Goal: Task Accomplishment & Management: Complete application form

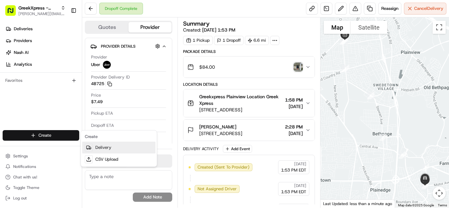
click at [106, 144] on link "Delivery" at bounding box center [118, 148] width 73 height 12
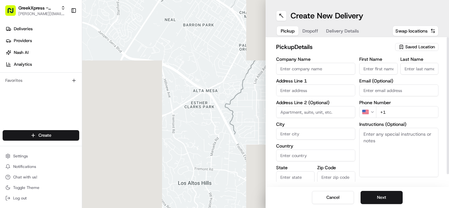
click at [409, 49] on span "Saved Location" at bounding box center [420, 47] width 30 height 6
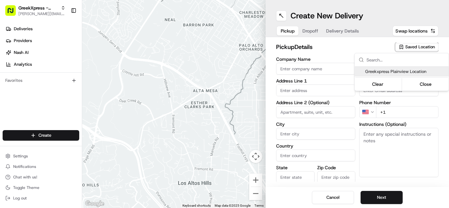
click at [390, 74] on span "Greekxpress Plainview Location" at bounding box center [405, 72] width 81 height 6
type input "Greekxpress Plainview Location"
type input "[STREET_ADDRESS]"
type input "Plainview"
type input "US"
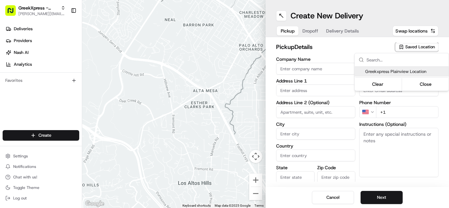
type input "NY"
type input "11803"
type input "Greek"
type input "Xpress"
type input "[PHONE_NUMBER]"
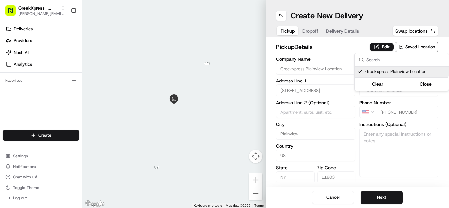
click at [369, 198] on html "GreekXpress - Plainview [EMAIL_ADDRESS][DOMAIN_NAME] Toggle Sidebar Deliveries …" at bounding box center [224, 104] width 449 height 208
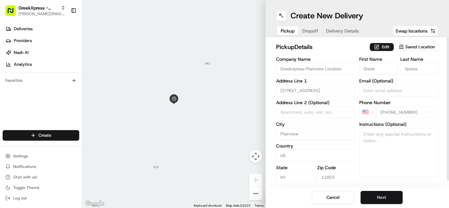
click at [388, 193] on button "Next" at bounding box center [381, 197] width 42 height 13
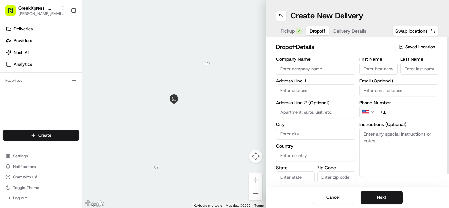
click at [378, 77] on div "First Name Last Name Email (Optional) Phone Number US +1 Instructions (Optional…" at bounding box center [398, 126] width 79 height 138
click at [377, 77] on div "First Name Last Name Email (Optional) Phone Number US +1 Instructions (Optional…" at bounding box center [398, 126] width 79 height 138
click at [374, 68] on input "First Name" at bounding box center [378, 69] width 38 height 12
type input "[PERSON_NAME]"
click at [425, 71] on input "Last Name" at bounding box center [419, 69] width 38 height 12
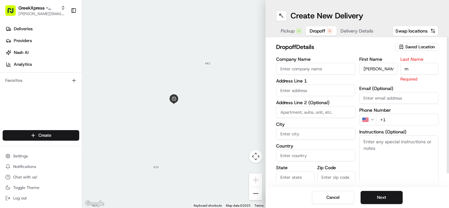
type input "m"
click at [412, 133] on div "Instructions (Optional)" at bounding box center [398, 156] width 79 height 55
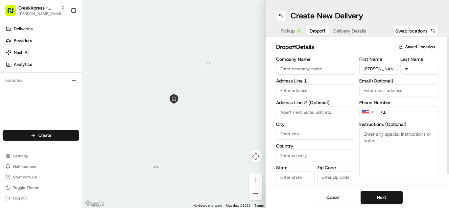
click at [413, 144] on textarea "Instructions (Optional)" at bounding box center [398, 152] width 79 height 49
paste textarea "PLEASE HAND FOOD DIRECTLY TO CUSTOMER, DO NOT LEAVE IT OUTSIDE, THANK YOU!!"
type textarea "PLEASE HAND FOOD DIRECTLY TO CUSTOMER, DO NOT LEAVE IT OUTSIDE, THANK YOU!!"
click at [412, 110] on input "+1" at bounding box center [407, 112] width 62 height 12
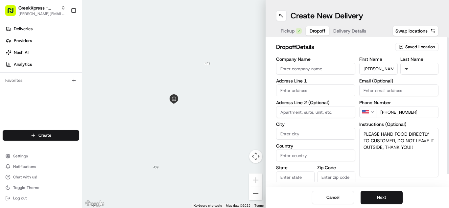
type input "[PHONE_NUMBER]"
click at [296, 89] on input "text" at bounding box center [315, 90] width 79 height 12
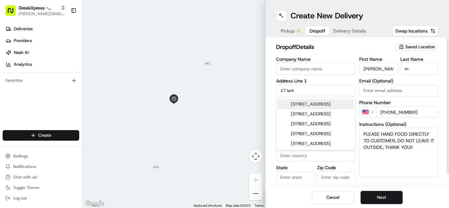
click at [282, 109] on div "[STREET_ADDRESS]" at bounding box center [316, 104] width 76 height 10
type input "[STREET_ADDRESS]"
type input "Old Bethpage"
type input "[GEOGRAPHIC_DATA]"
type input "NY"
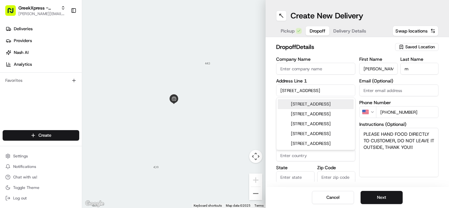
type input "11804"
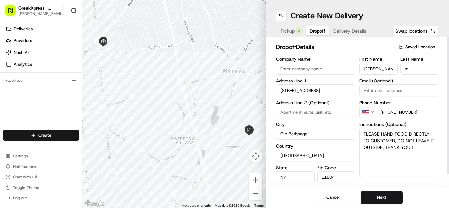
click at [318, 92] on input "[STREET_ADDRESS]" at bounding box center [315, 90] width 79 height 12
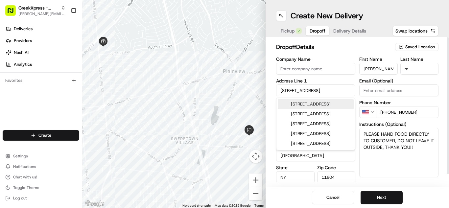
click at [297, 106] on div "[STREET_ADDRESS]" at bounding box center [316, 104] width 76 height 10
type input "[STREET_ADDRESS][PERSON_NAME]"
type input "Woodbury"
type input "11797"
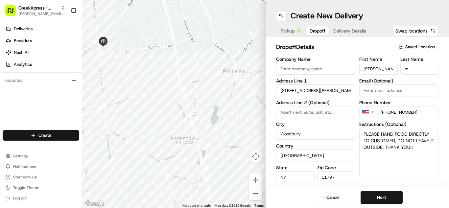
type input "[STREET_ADDRESS]"
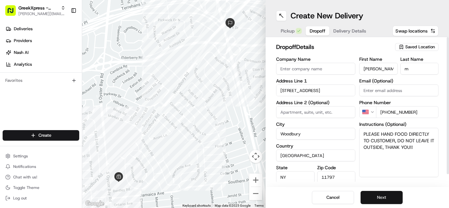
click at [386, 204] on button "Next" at bounding box center [381, 197] width 42 height 13
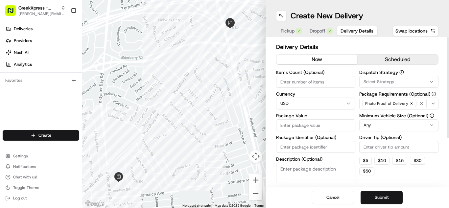
click at [373, 147] on input "Driver Tip (Optional)" at bounding box center [398, 147] width 79 height 12
type input "5.15"
click at [307, 116] on label "Package Value" at bounding box center [315, 115] width 79 height 5
click at [307, 119] on input "Package Value" at bounding box center [315, 125] width 79 height 12
type input "23.70"
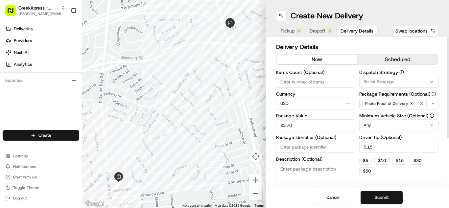
click at [374, 200] on button "Submit" at bounding box center [381, 197] width 42 height 13
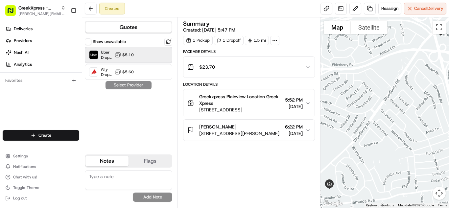
click at [107, 55] on span "Dropoff ETA 15 minutes" at bounding box center [106, 57] width 11 height 5
click at [129, 87] on button "Assign Provider" at bounding box center [128, 85] width 47 height 8
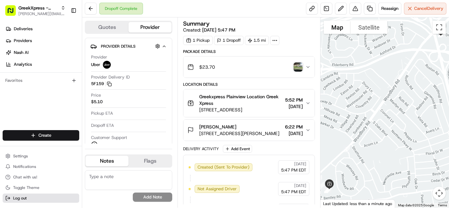
drag, startPoint x: 0, startPoint y: 197, endPoint x: 4, endPoint y: 200, distance: 4.7
click at [0, 197] on div "Settings Notifications Chat with us! Toggle Theme Log out" at bounding box center [41, 177] width 82 height 56
